Goal: Check status: Check status

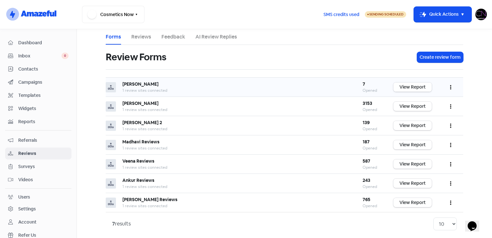
click at [417, 85] on link "View Report" at bounding box center [413, 86] width 38 height 9
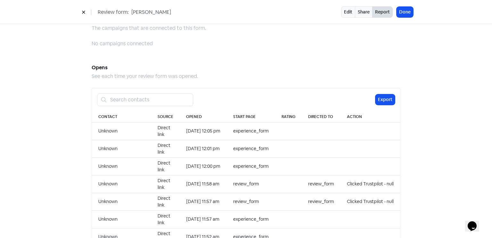
scroll to position [561, 0]
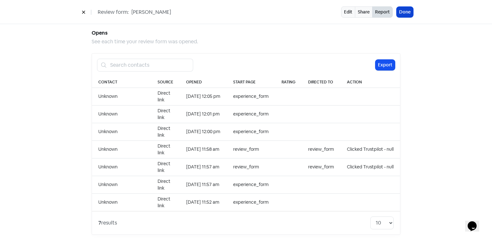
click at [406, 15] on button "Done" at bounding box center [405, 12] width 17 height 11
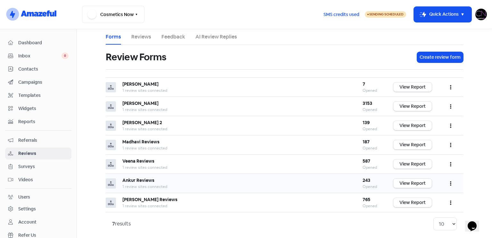
click at [408, 184] on link "View Report" at bounding box center [413, 183] width 38 height 9
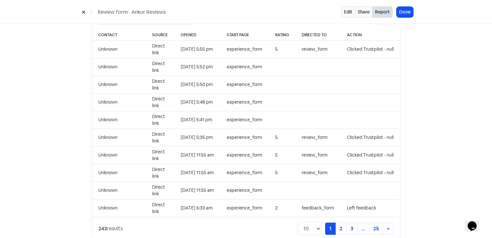
scroll to position [659, 0]
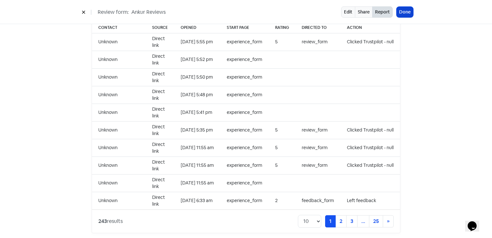
click at [410, 16] on button "Done" at bounding box center [405, 12] width 17 height 11
